Goal: Browse casually

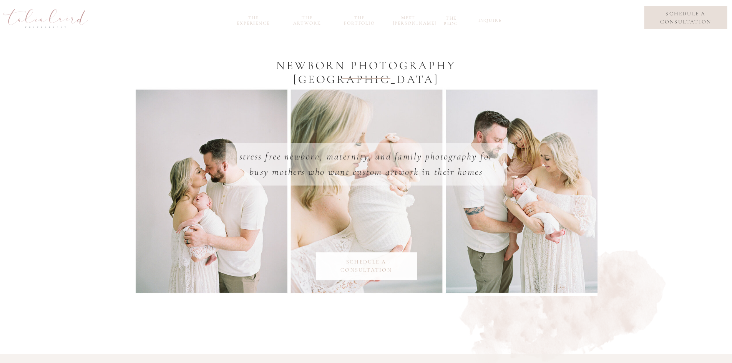
click at [359, 20] on nav "the portfolio" at bounding box center [359, 19] width 37 height 9
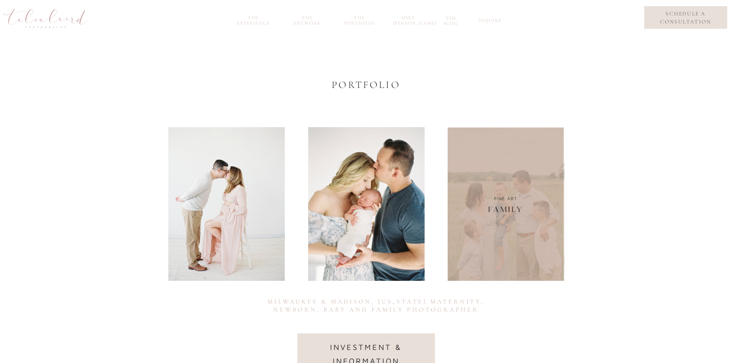
click at [543, 248] on div at bounding box center [506, 204] width 117 height 154
